Goal: Register for event/course

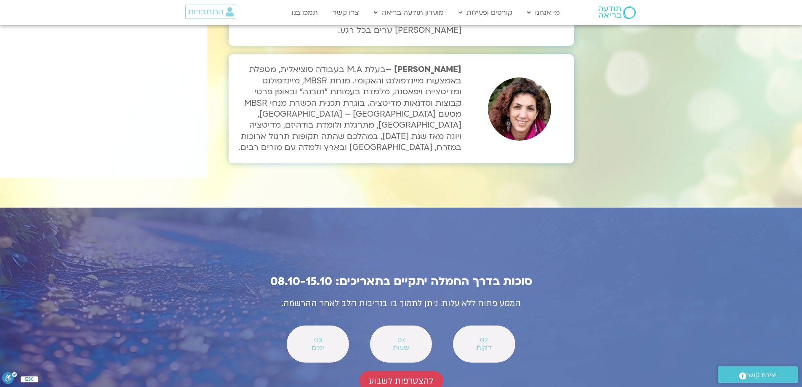
scroll to position [2821, 0]
click at [401, 376] on span "להצטרפות לשבוע" at bounding box center [401, 381] width 64 height 10
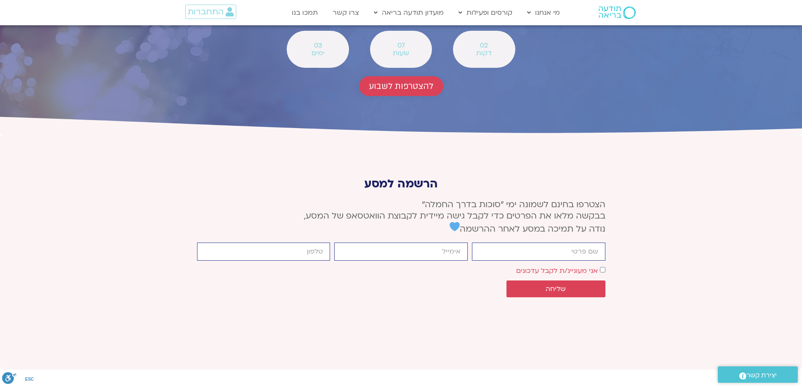
scroll to position [3118, 0]
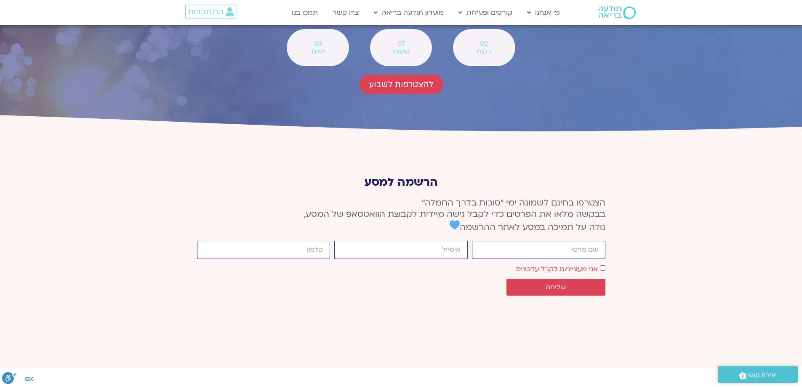
click at [525, 241] on input "firstname" at bounding box center [539, 250] width 134 height 18
type input "מרתה דגן"
type input "martitadaga@gmail.com"
type input "0547685596"
click at [553, 283] on span "שליחה" at bounding box center [556, 287] width 20 height 8
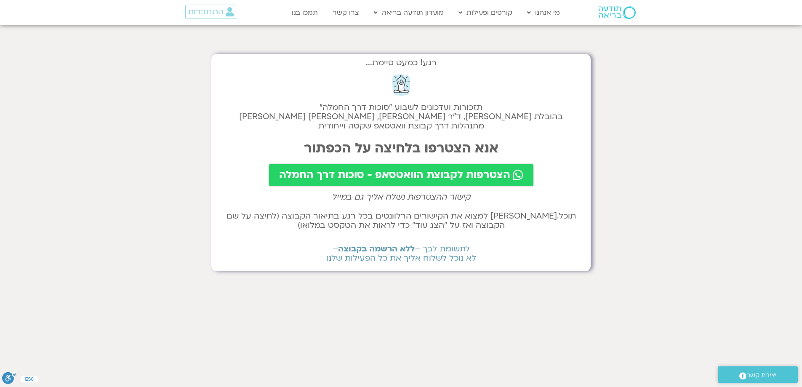
click at [381, 172] on span "הצטרפות לקבוצת הוואטסאפ - סוכות דרך החמלה" at bounding box center [394, 175] width 231 height 12
